Goal: Task Accomplishment & Management: Manage account settings

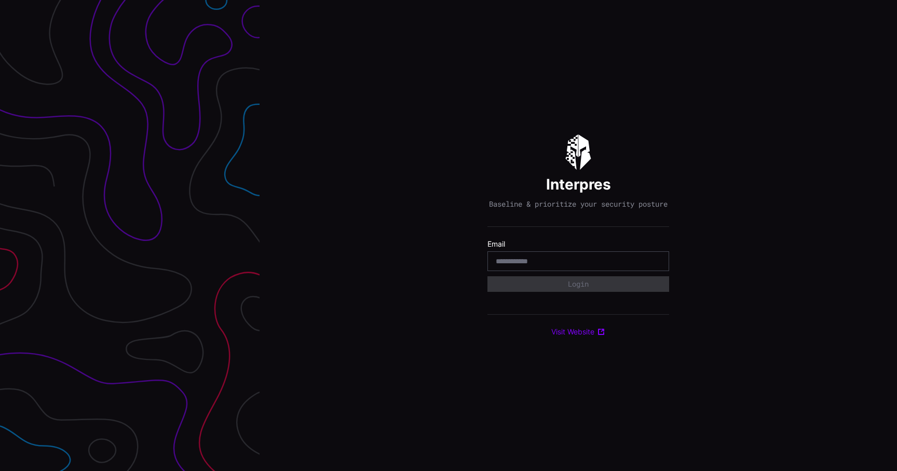
click at [588, 257] on div at bounding box center [578, 261] width 182 height 20
click at [580, 263] on input "email" at bounding box center [578, 260] width 165 height 9
click at [577, 270] on div at bounding box center [578, 261] width 182 height 20
click at [579, 263] on input "email" at bounding box center [578, 260] width 165 height 9
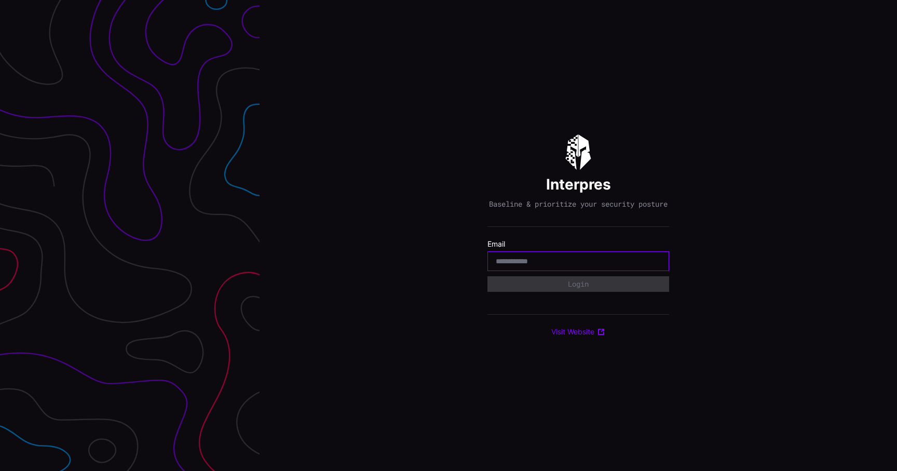
type input "**********"
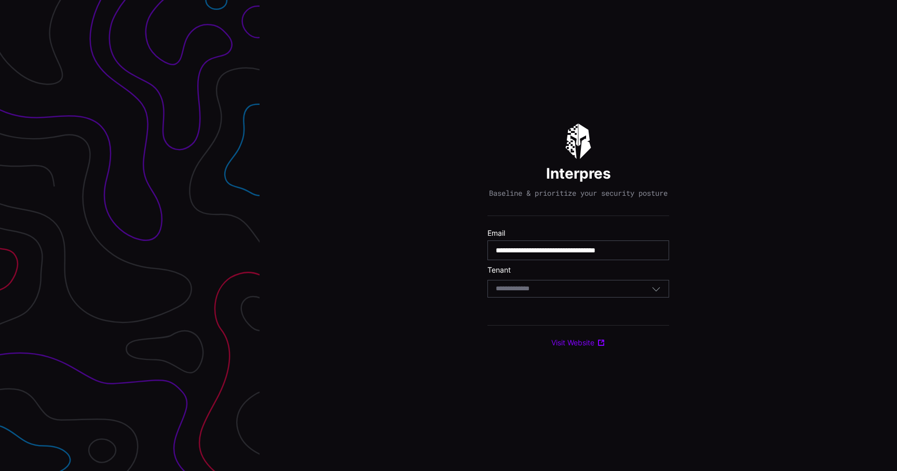
click at [563, 291] on div "Select Tenant" at bounding box center [574, 288] width 156 height 9
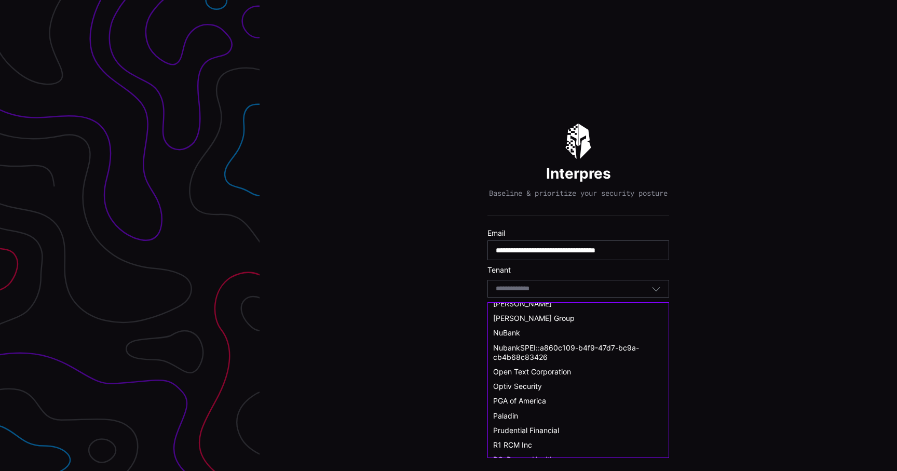
scroll to position [404, 0]
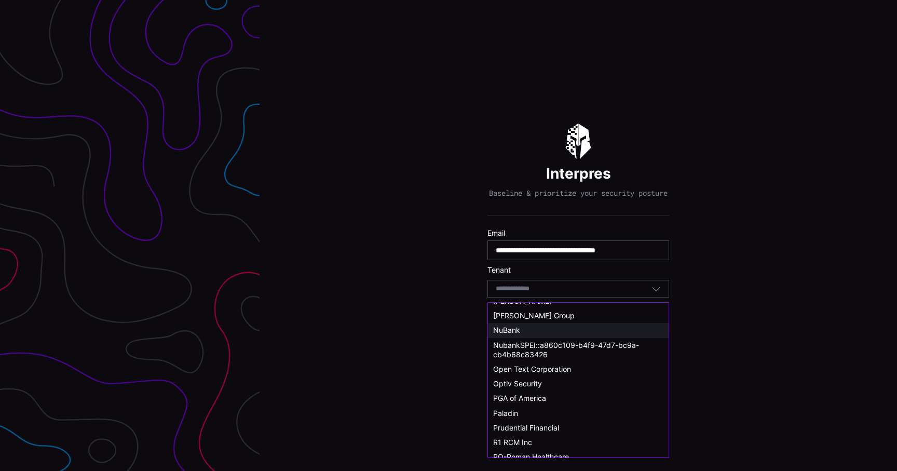
click at [535, 333] on div "NuBank" at bounding box center [578, 329] width 170 height 9
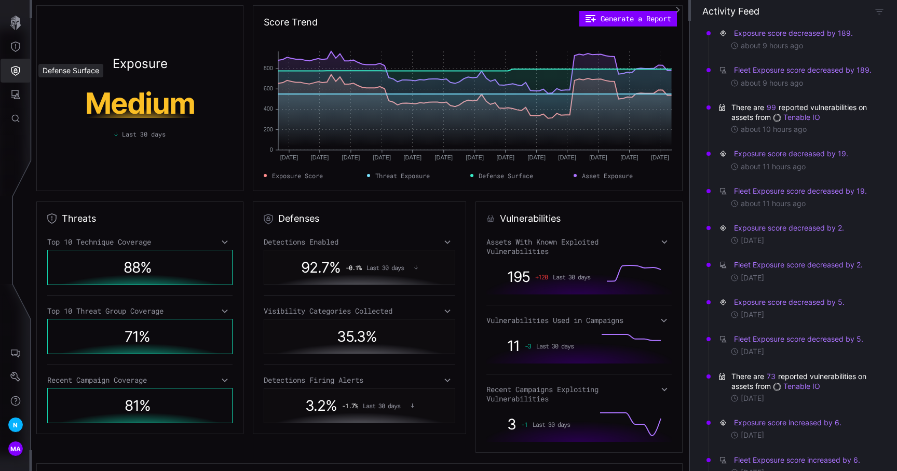
click at [19, 78] on button "Defense Surface" at bounding box center [16, 71] width 30 height 24
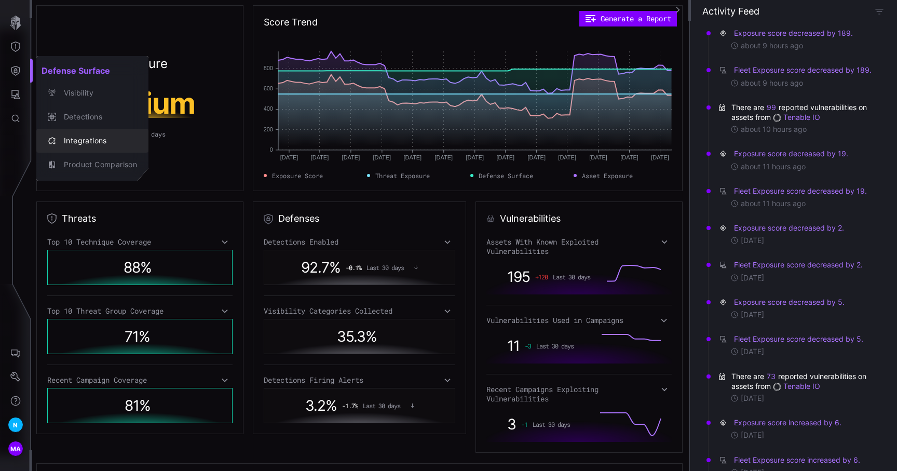
click at [82, 142] on div "Integrations" at bounding box center [98, 140] width 78 height 13
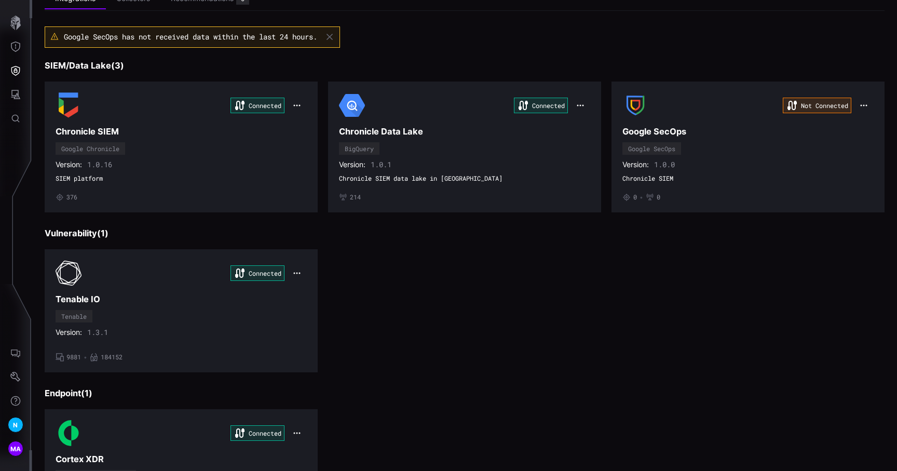
scroll to position [59, 0]
click at [9, 423] on div "N" at bounding box center [16, 425] width 16 height 16
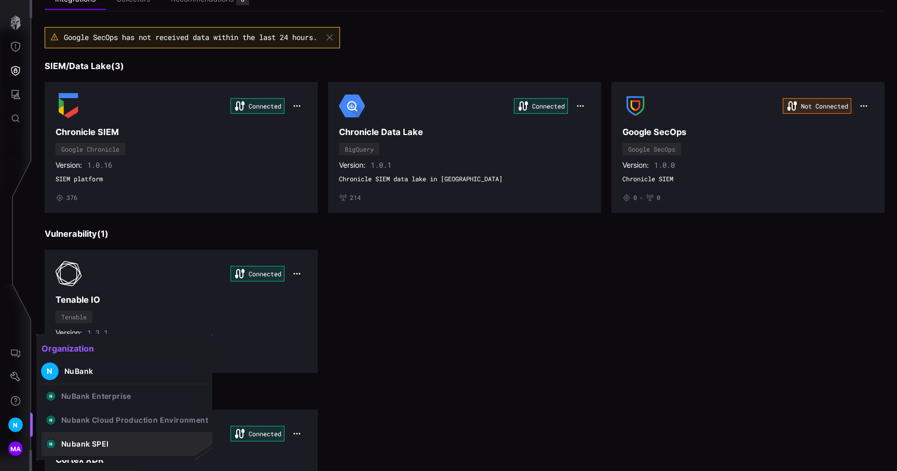
click at [87, 445] on div "Nubank SPEI" at bounding box center [84, 443] width 47 height 9
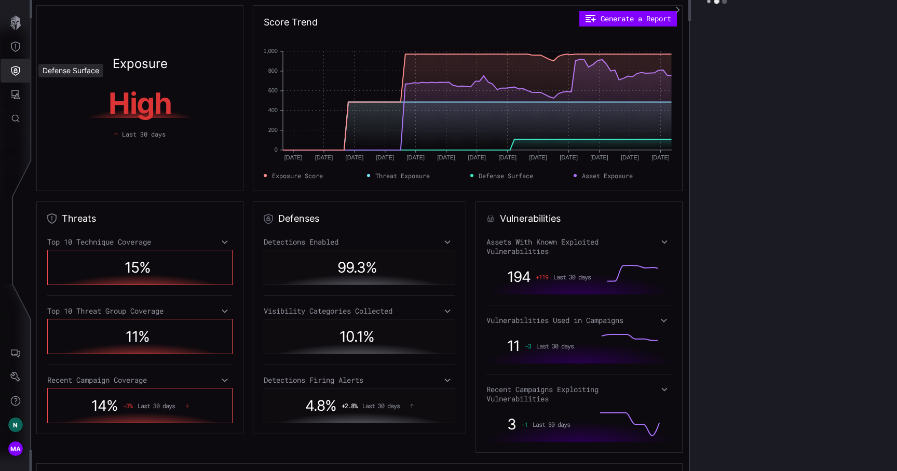
click at [21, 78] on button "Defense Surface" at bounding box center [16, 71] width 30 height 24
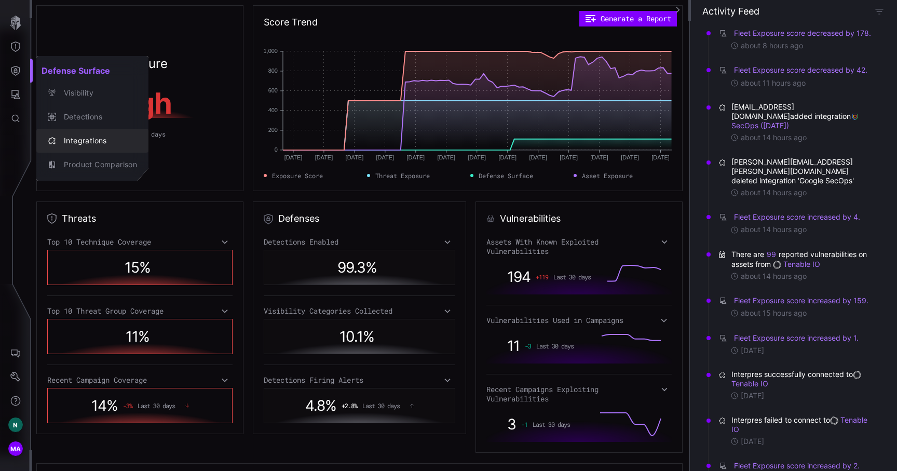
click at [80, 139] on div "Integrations" at bounding box center [98, 140] width 78 height 13
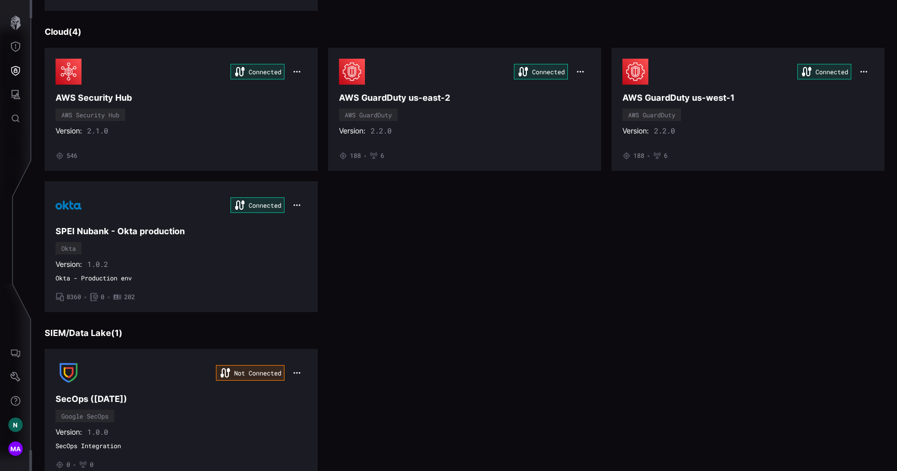
scroll to position [609, 0]
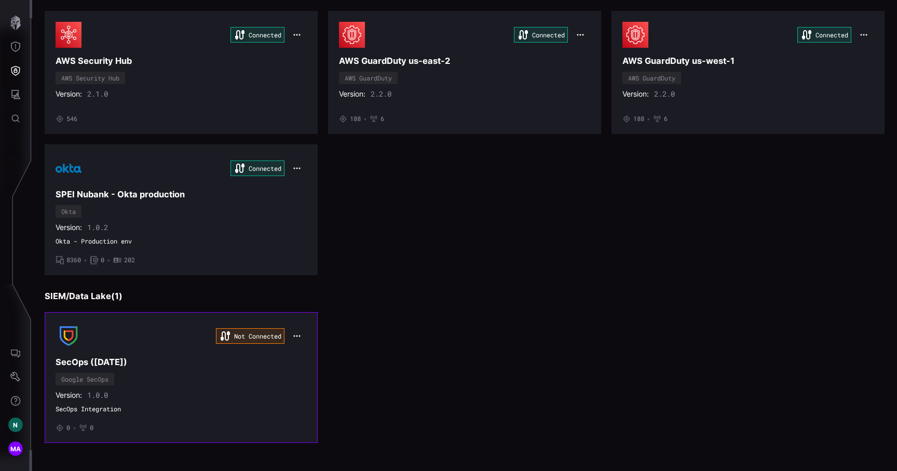
click at [265, 396] on div "Version: 1.0.0" at bounding box center [181, 394] width 251 height 9
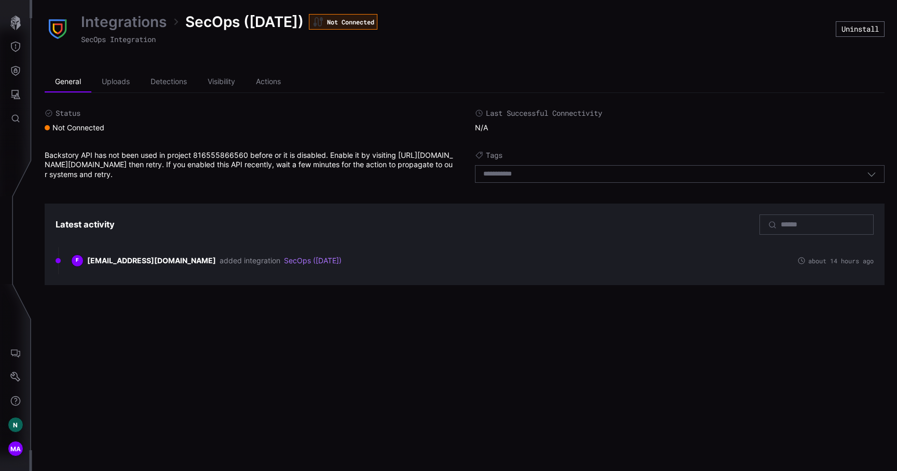
drag, startPoint x: 358, startPoint y: 176, endPoint x: 42, endPoint y: 150, distance: 317.1
click at [42, 150] on div "Integrations SecOps ([DATE]) Not Connected SecOps Integration Uninstall General…" at bounding box center [464, 148] width 865 height 297
copy div "Backstory API has not been used in project 816555866560 before or it is disable…"
click at [431, 335] on div "Integrations SecOps ([DATE]) Not Connected SecOps Integration Uninstall General…" at bounding box center [464, 235] width 865 height 471
click at [15, 450] on span "MA" at bounding box center [15, 448] width 11 height 11
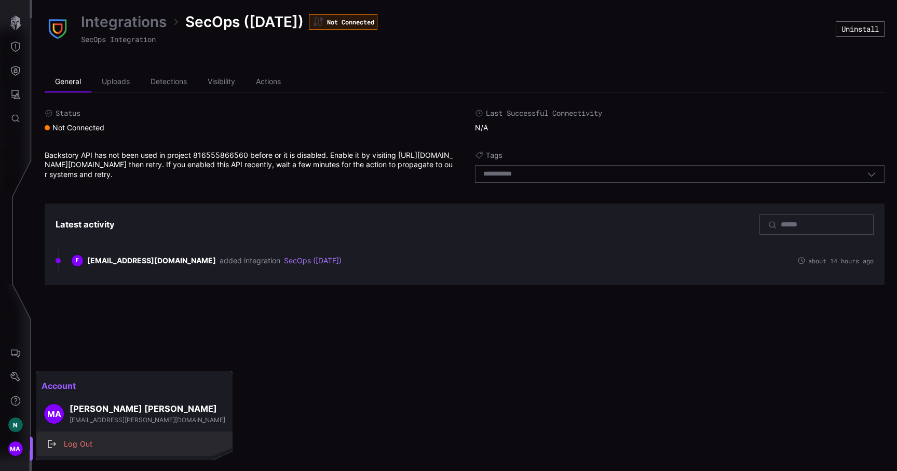
click at [87, 442] on div "Log Out" at bounding box center [140, 443] width 162 height 13
